Goal: Task Accomplishment & Management: Use online tool/utility

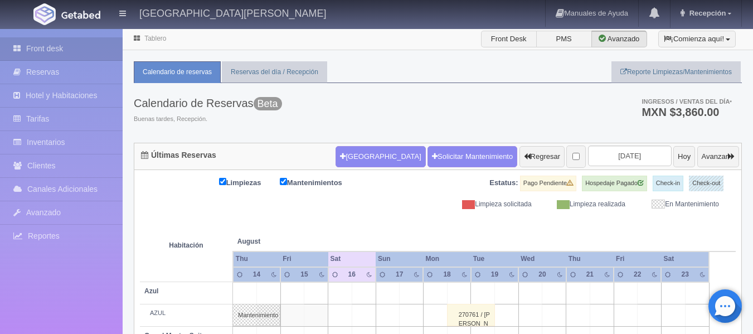
scroll to position [56, 0]
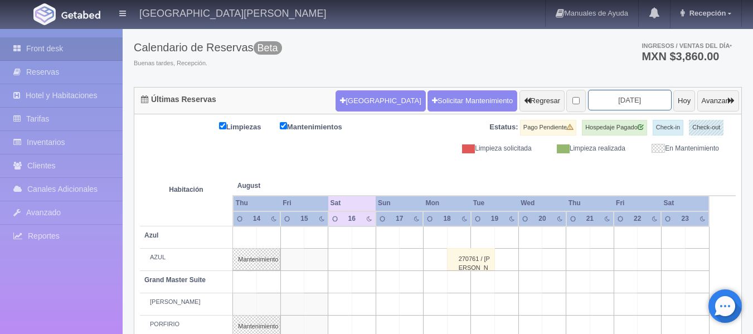
click at [593, 99] on input "2025-08-16" at bounding box center [630, 100] width 84 height 21
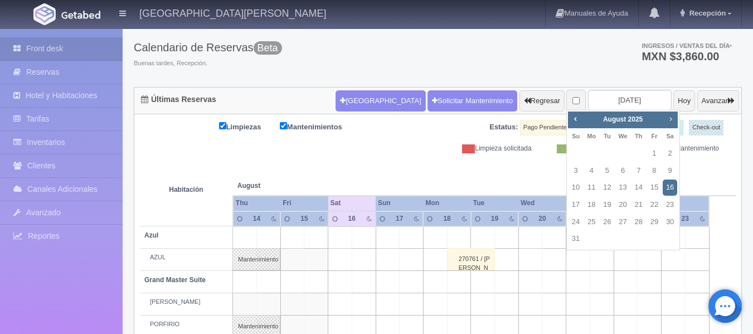
click at [672, 119] on span "Next" at bounding box center [670, 118] width 9 height 9
click at [642, 153] on link "4" at bounding box center [638, 153] width 14 height 16
type input "2025-09-04"
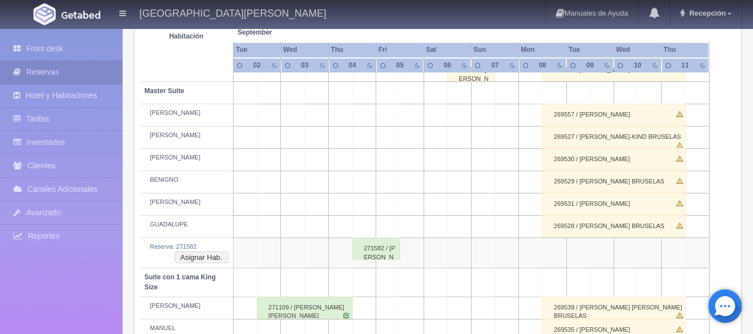
scroll to position [334, 0]
click at [212, 259] on button "Asignar Hab." at bounding box center [201, 257] width 54 height 12
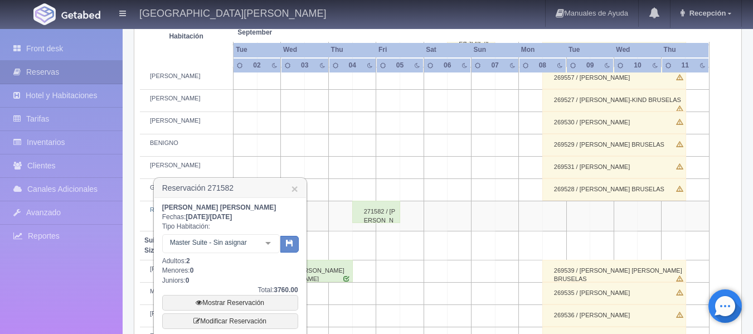
scroll to position [390, 0]
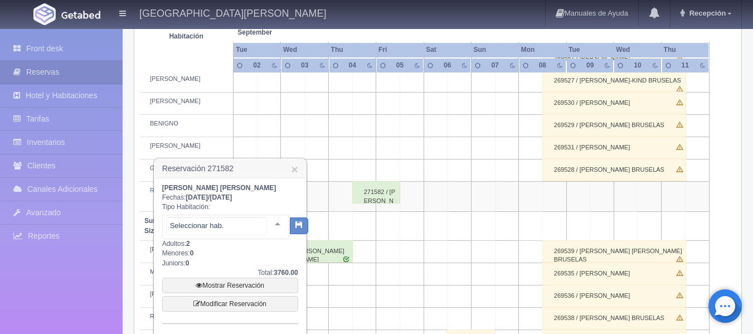
click at [268, 221] on div at bounding box center [277, 223] width 22 height 17
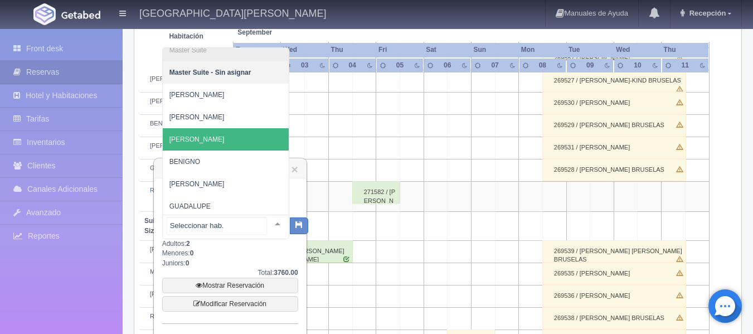
scroll to position [12, 0]
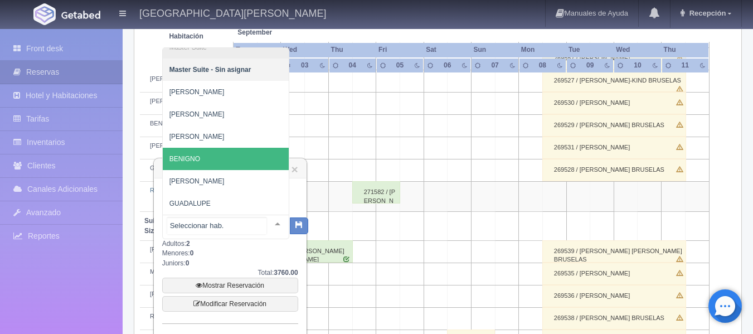
click at [240, 164] on span "BENIGNO" at bounding box center [226, 159] width 126 height 22
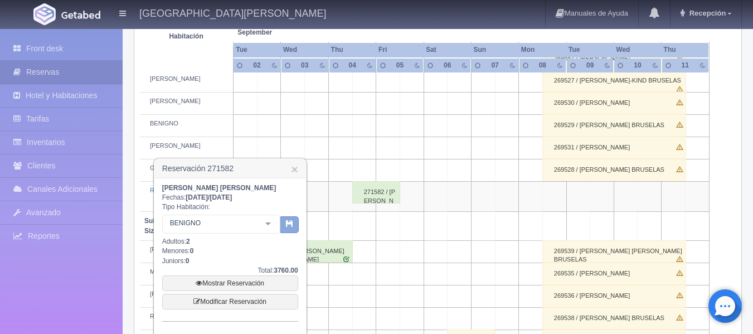
click at [286, 224] on icon "button" at bounding box center [289, 222] width 7 height 7
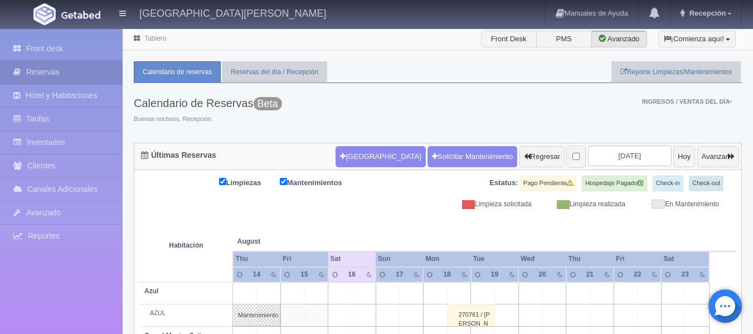
scroll to position [83, 0]
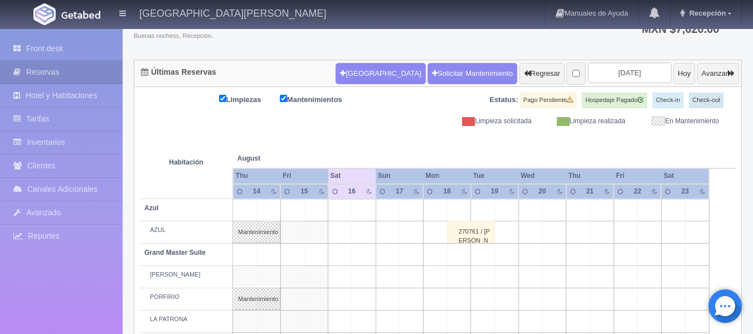
click at [360, 123] on div "Limpiezas Mantenimientos Estatus: Pago Pendiente Hospedaje Pagado Check-in Chec…" at bounding box center [437, 108] width 595 height 33
drag, startPoint x: 607, startPoint y: 63, endPoint x: 603, endPoint y: 70, distance: 8.2
click at [606, 64] on input "2025-08-16" at bounding box center [630, 72] width 84 height 21
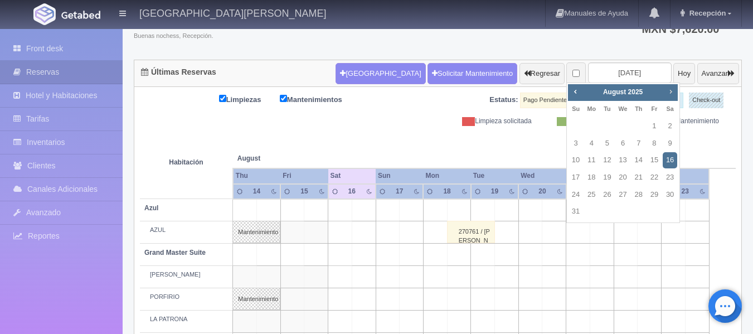
click at [673, 92] on span "Next" at bounding box center [670, 91] width 9 height 9
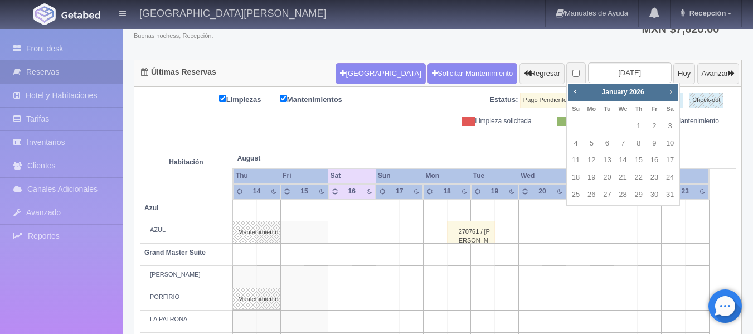
click at [673, 92] on span "Next" at bounding box center [670, 91] width 9 height 9
click at [637, 180] on link "26" at bounding box center [638, 177] width 14 height 16
type input "[DATE]"
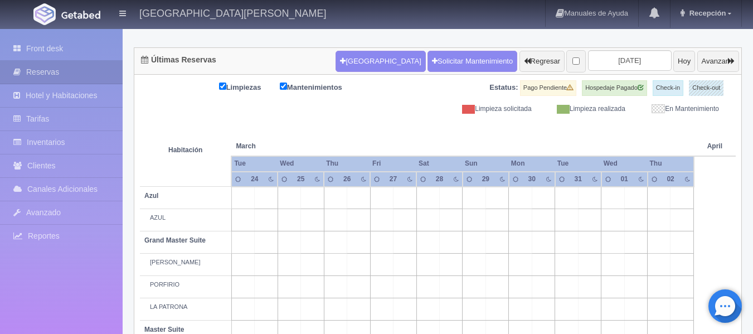
scroll to position [111, 0]
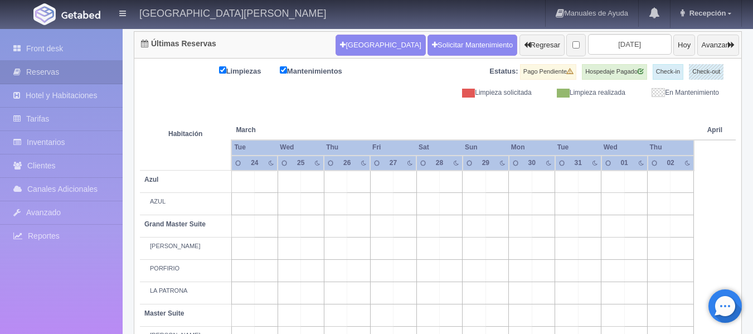
click at [362, 187] on td at bounding box center [358, 181] width 23 height 22
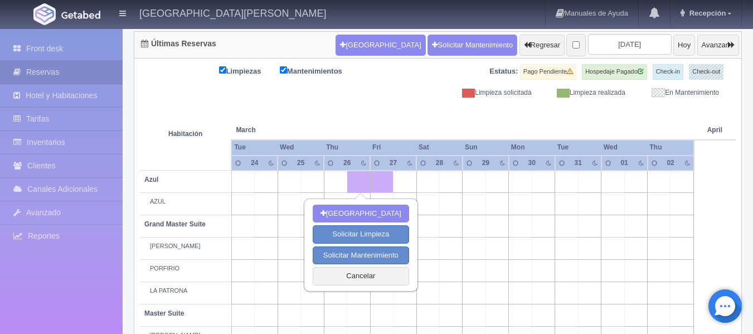
click at [362, 187] on td at bounding box center [358, 181] width 23 height 22
drag, startPoint x: 359, startPoint y: 281, endPoint x: 365, endPoint y: 252, distance: 30.2
click at [359, 281] on button "Cancelar" at bounding box center [360, 276] width 96 height 18
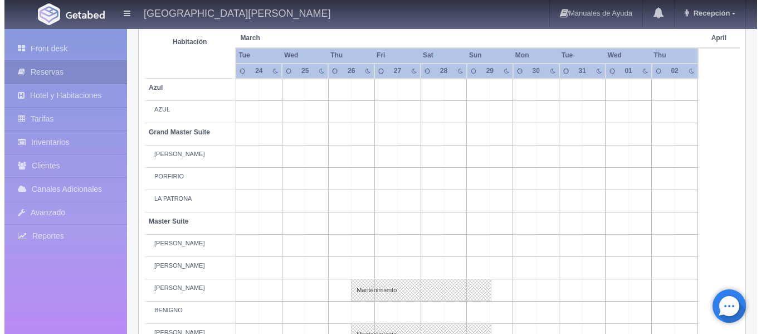
scroll to position [223, 0]
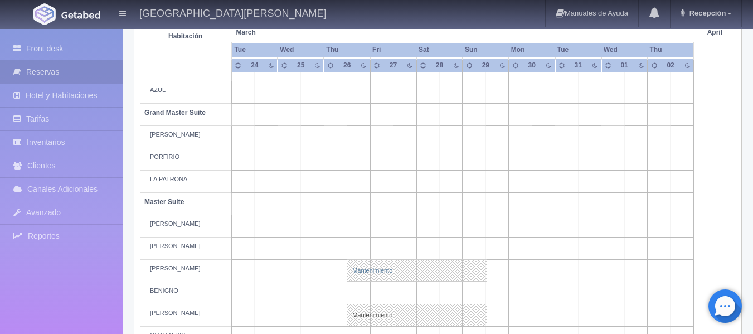
click at [366, 266] on link "Mantenimiento" at bounding box center [416, 270] width 140 height 22
select select "Mantenimiento"
select select "1894_MARTHA"
type input "[DATE]"
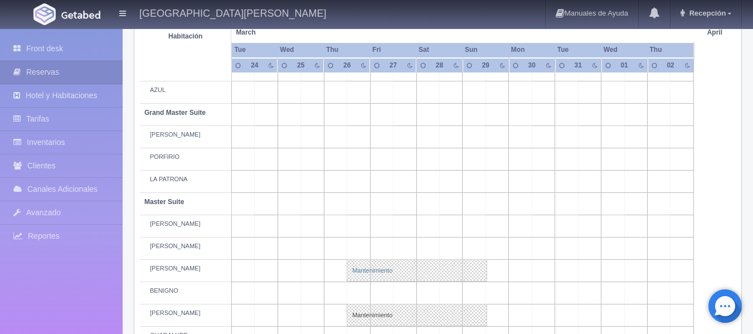
type textarea "EVENTO JOL"
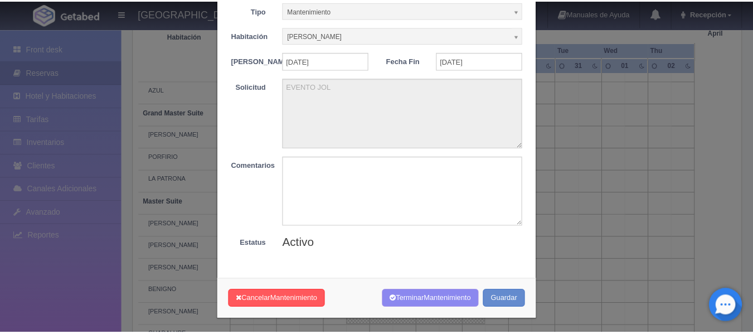
scroll to position [0, 0]
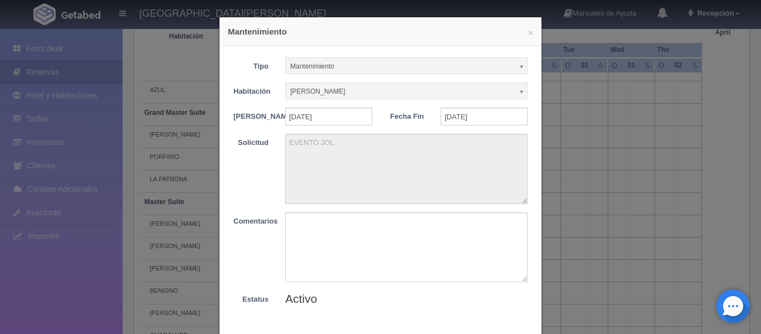
click at [526, 27] on h4 "Mantenimiento" at bounding box center [380, 32] width 305 height 12
click at [528, 35] on button "×" at bounding box center [530, 32] width 5 height 8
